Goal: Contribute content

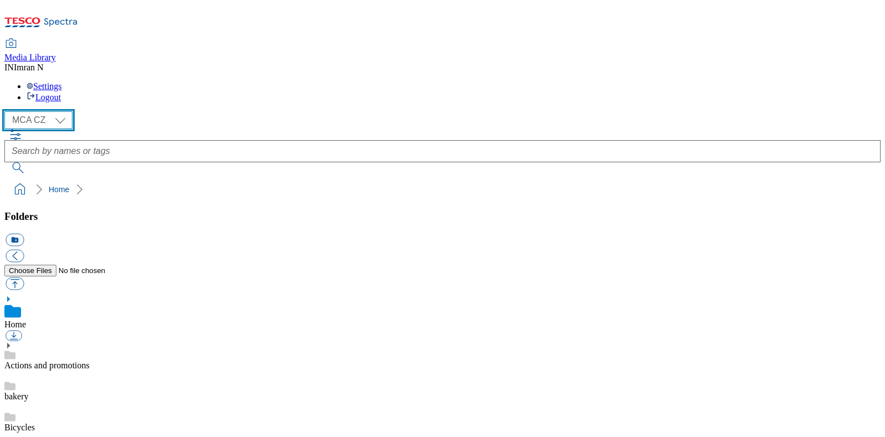
click at [64, 111] on select "MCA CZ MCA HU MCA MY MCA SK MCA TH MCA UK" at bounding box center [38, 120] width 68 height 18
select select "flare-mca-hu"
click at [7, 111] on select "MCA CZ MCA HU MCA MY MCA SK MCA TH MCA UK" at bounding box center [38, 120] width 68 height 18
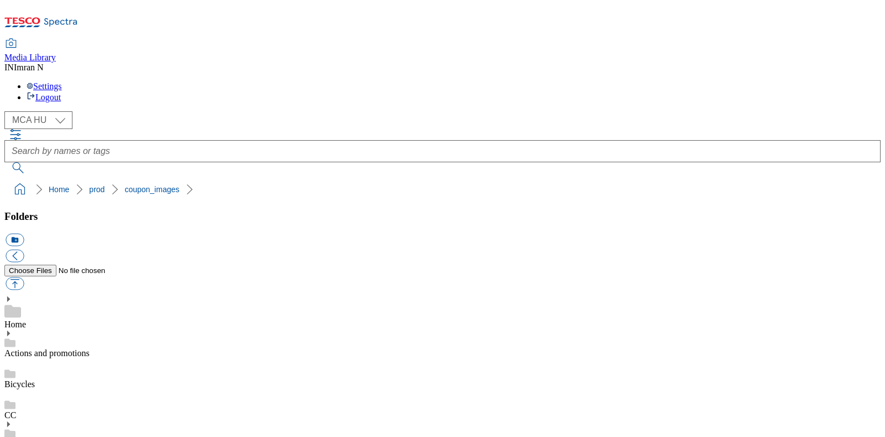
scroll to position [8, 0]
copy span "216470"
click at [620, 179] on ol "Home prod coupon_images" at bounding box center [446, 189] width 870 height 21
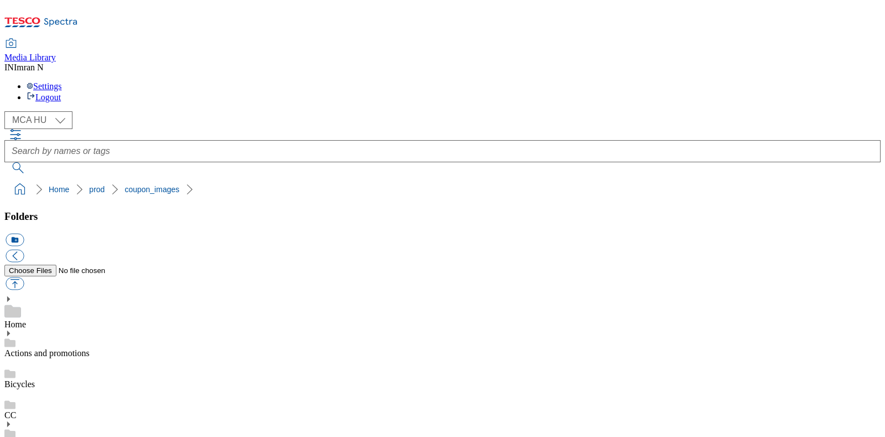
click at [24, 277] on button "button" at bounding box center [15, 283] width 18 height 13
type input "C:\fakepath\J11_1101_F.jpg"
select select "flare-mca-hu"
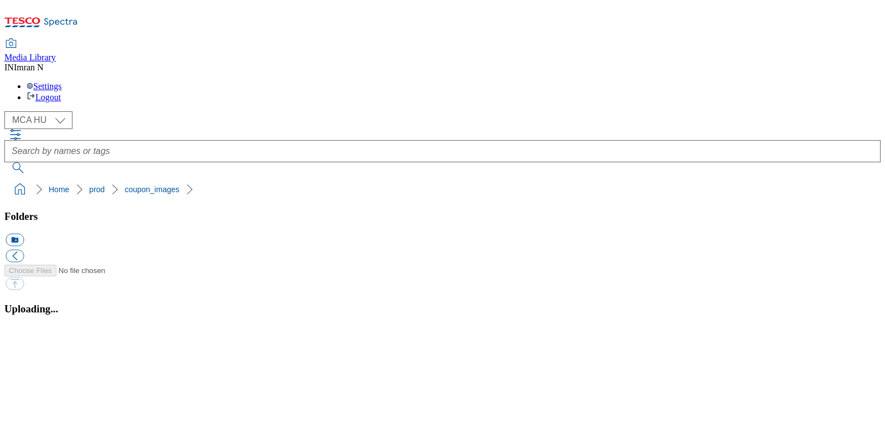
scroll to position [8, 0]
